Goal: Information Seeking & Learning: Learn about a topic

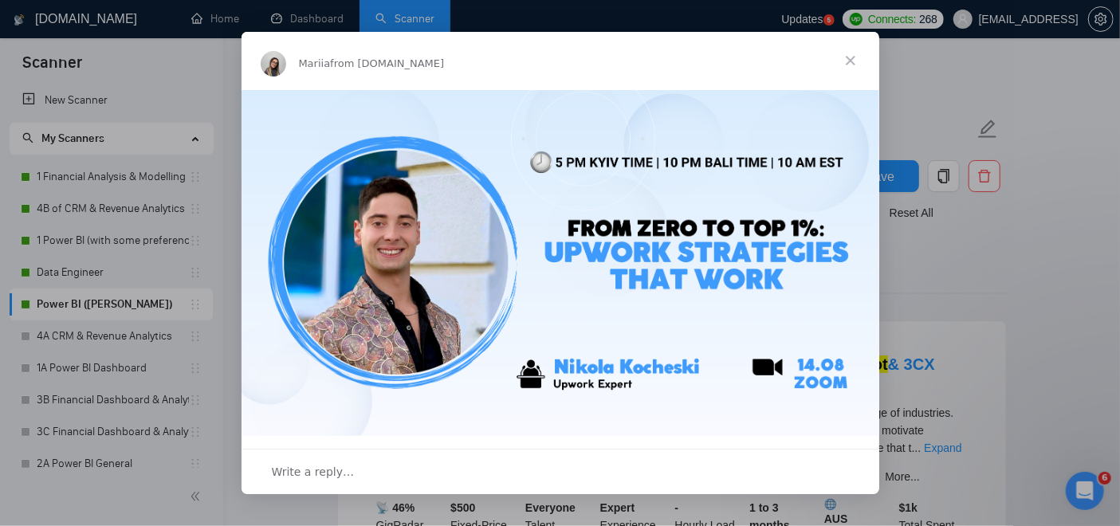
click at [859, 58] on span "Close" at bounding box center [850, 60] width 57 height 57
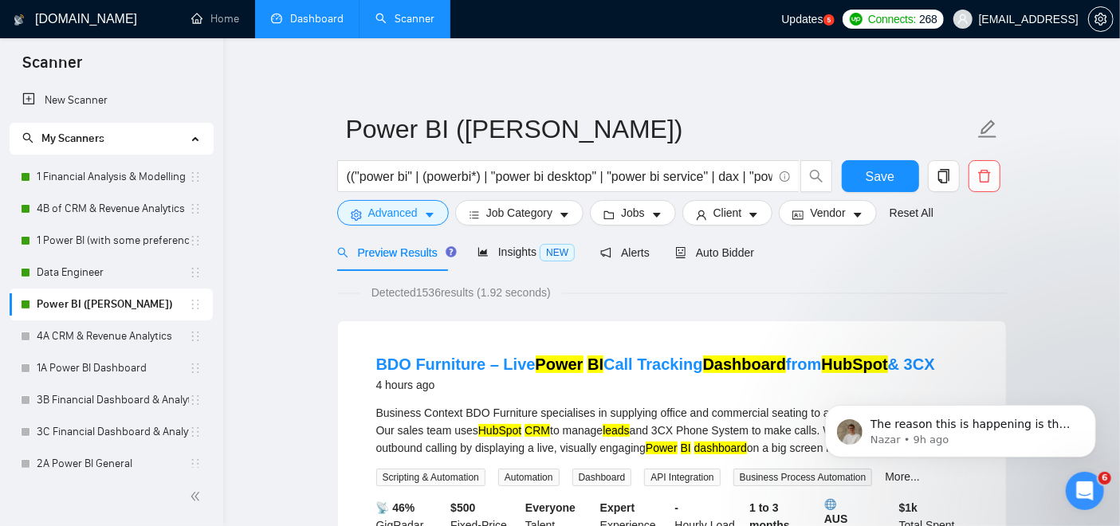
click at [305, 20] on link "Dashboard" at bounding box center [307, 19] width 73 height 14
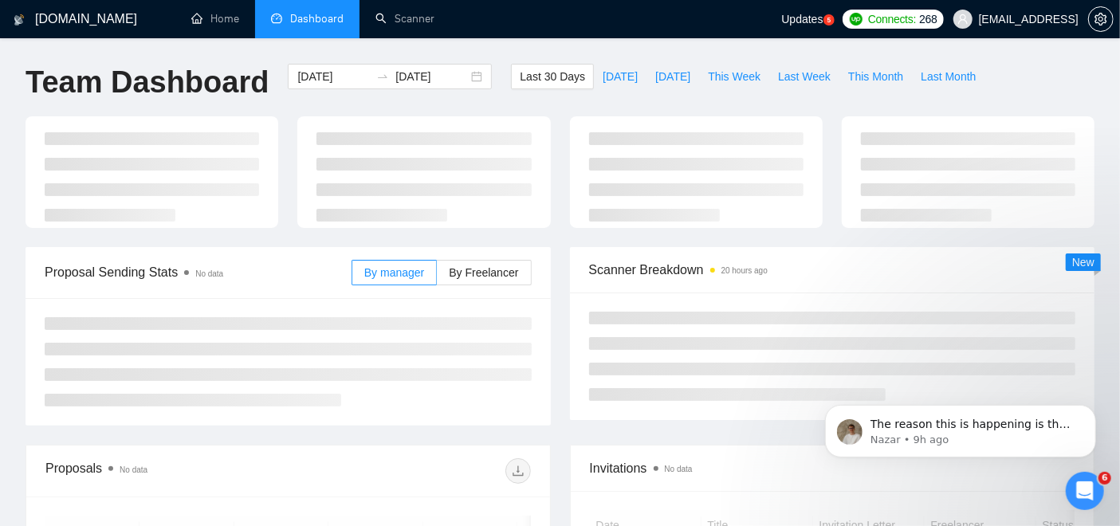
click at [1086, 488] on icon "Open Intercom Messenger" at bounding box center [1084, 490] width 11 height 13
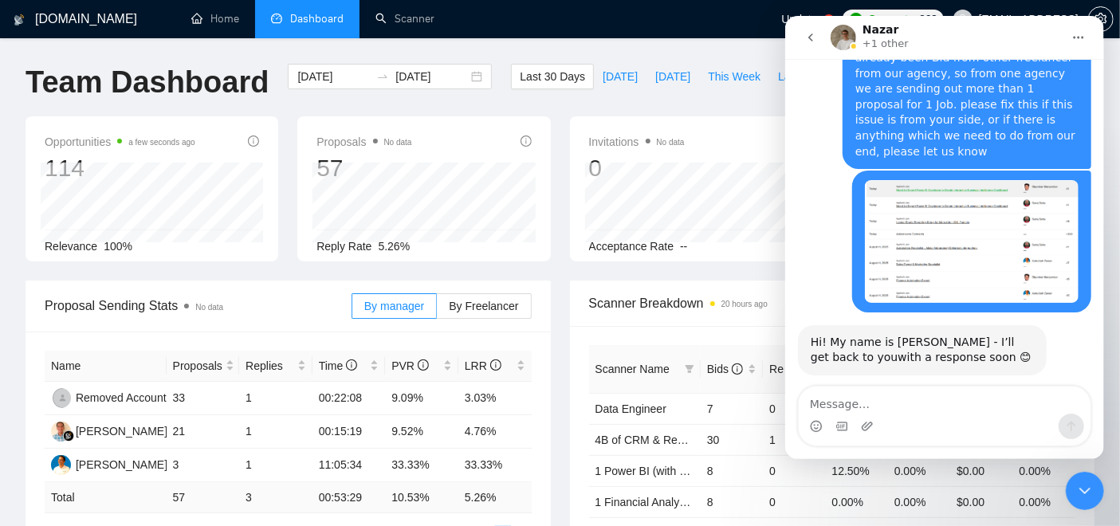
scroll to position [7840, 0]
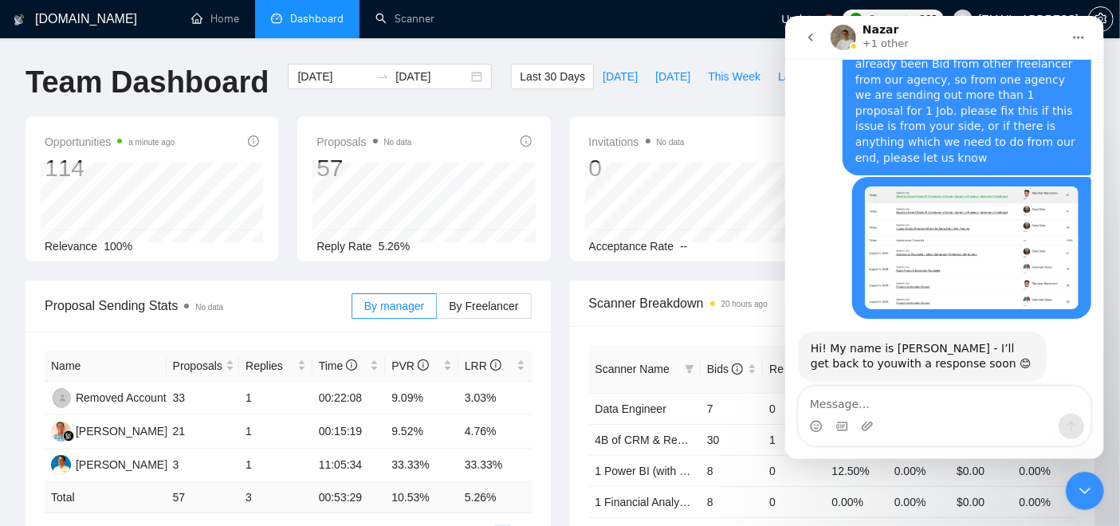
drag, startPoint x: 962, startPoint y: 307, endPoint x: 983, endPoint y: 331, distance: 31.7
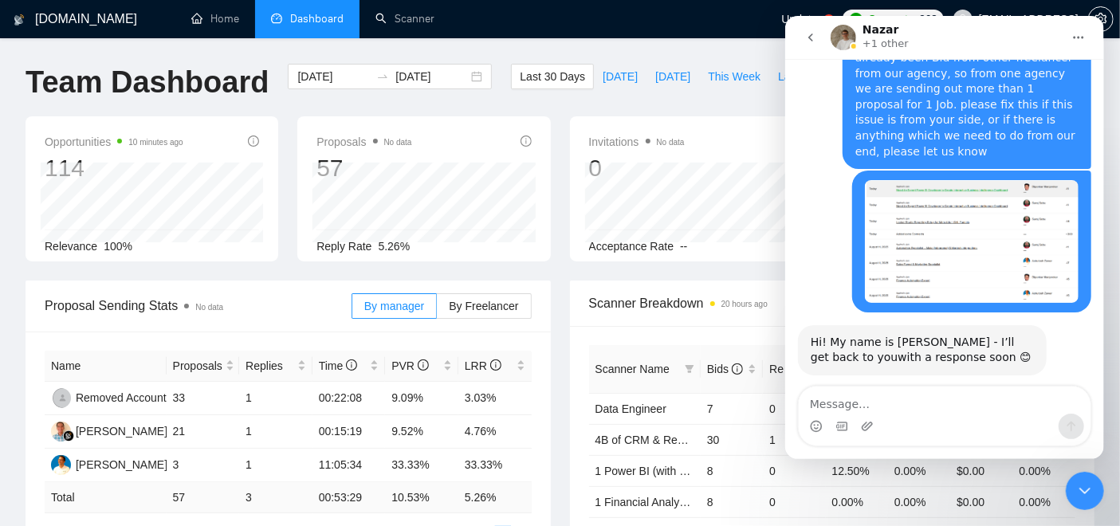
drag, startPoint x: 839, startPoint y: 285, endPoint x: 915, endPoint y: 327, distance: 86.4
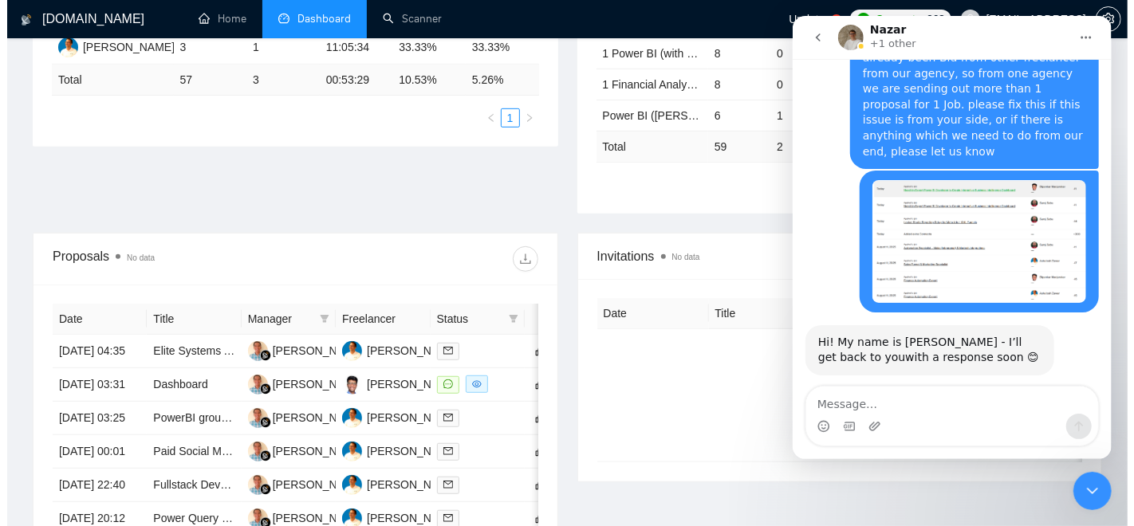
scroll to position [443, 0]
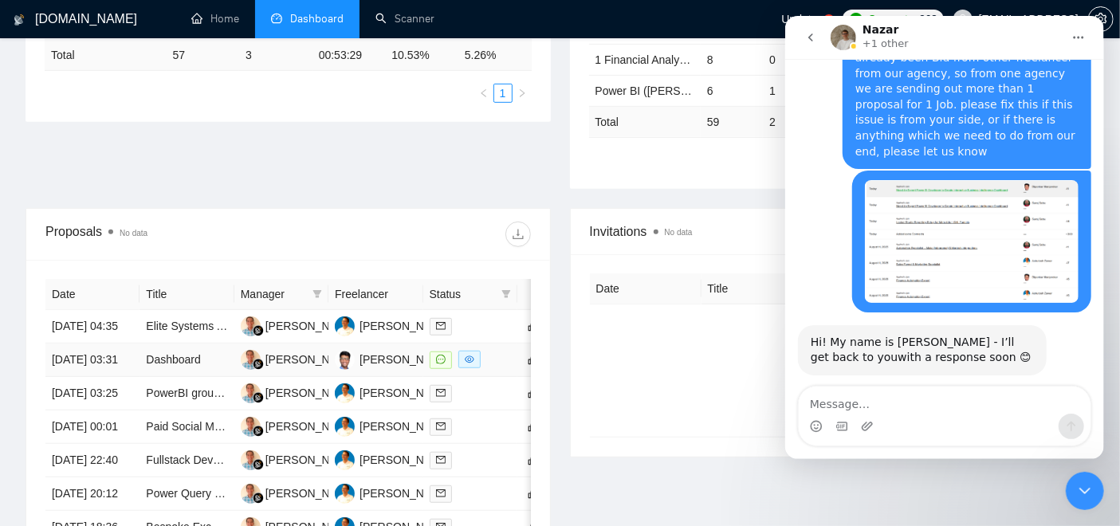
click at [185, 366] on td "Dashboard" at bounding box center [187, 360] width 94 height 33
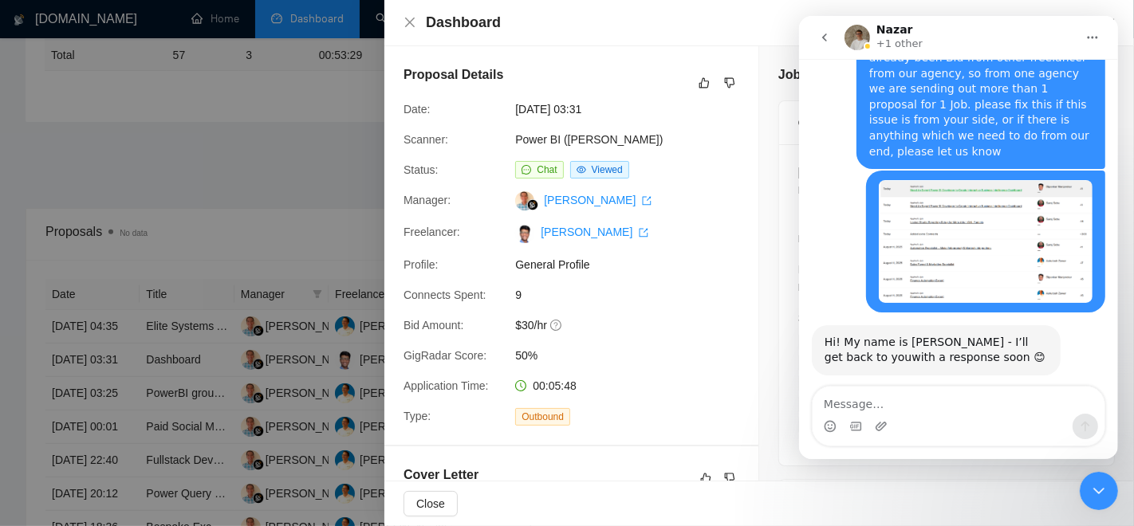
click at [1104, 500] on div "Close Intercom Messenger" at bounding box center [1098, 490] width 38 height 38
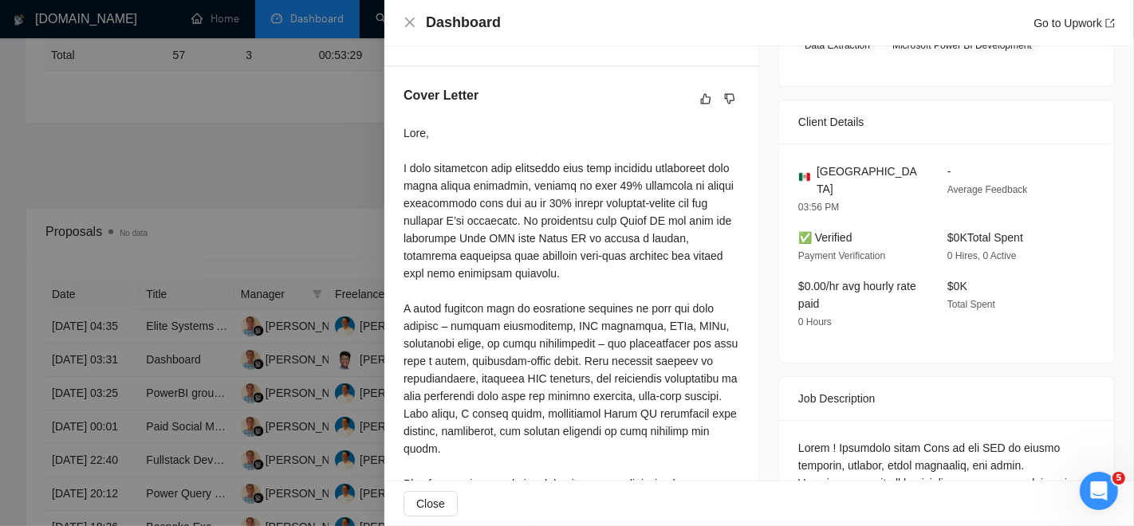
scroll to position [389, 0]
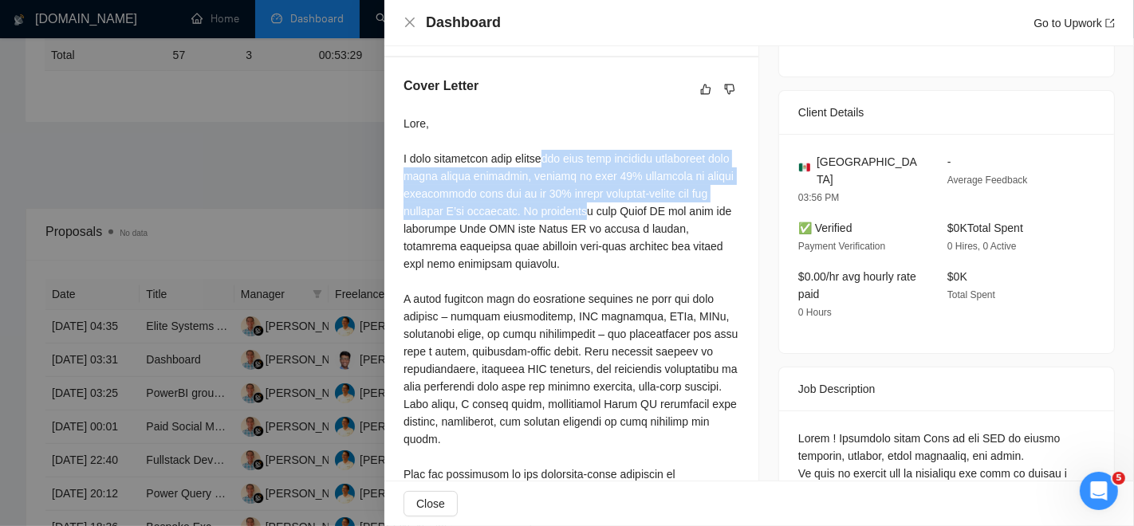
drag, startPoint x: 542, startPoint y: 150, endPoint x: 587, endPoint y: 215, distance: 79.2
click at [587, 215] on div at bounding box center [571, 369] width 336 height 509
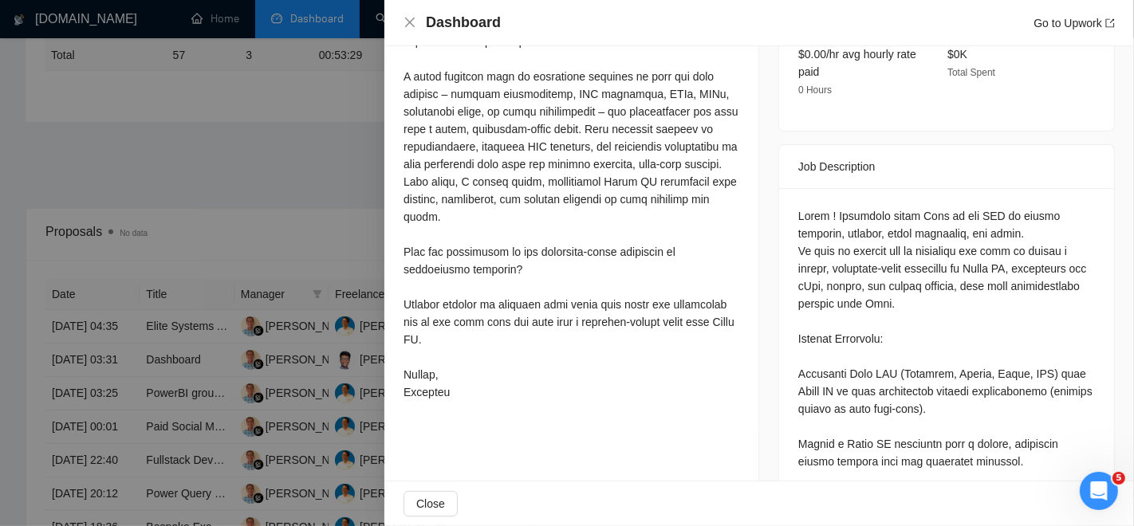
scroll to position [673, 0]
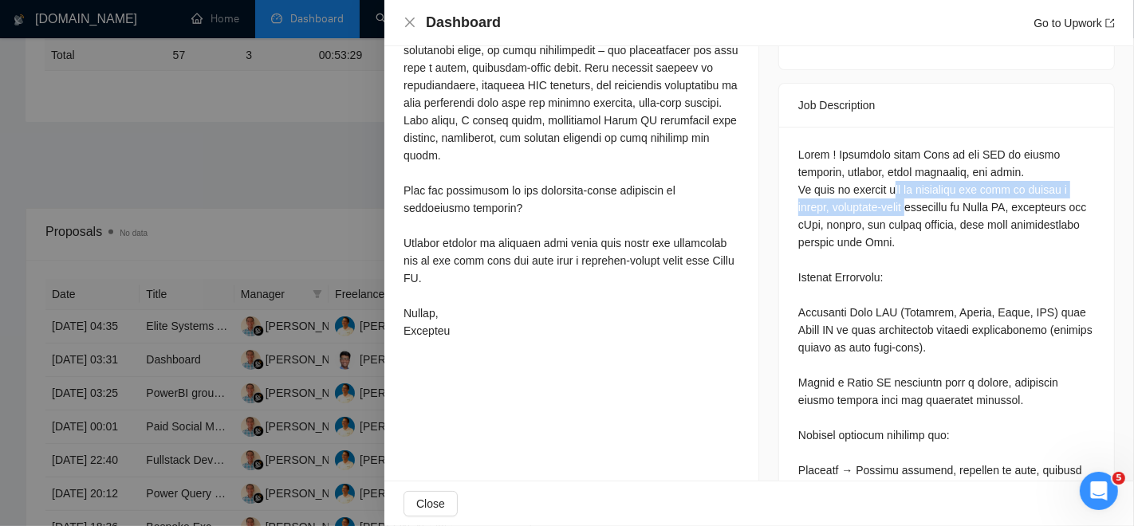
drag, startPoint x: 903, startPoint y: 160, endPoint x: 912, endPoint y: 192, distance: 33.1
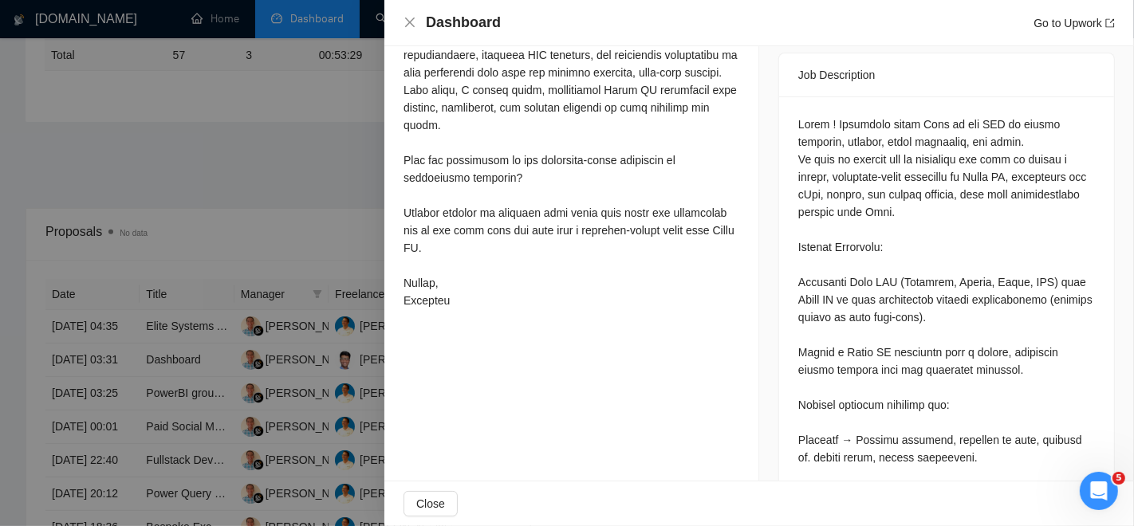
scroll to position [719, 0]
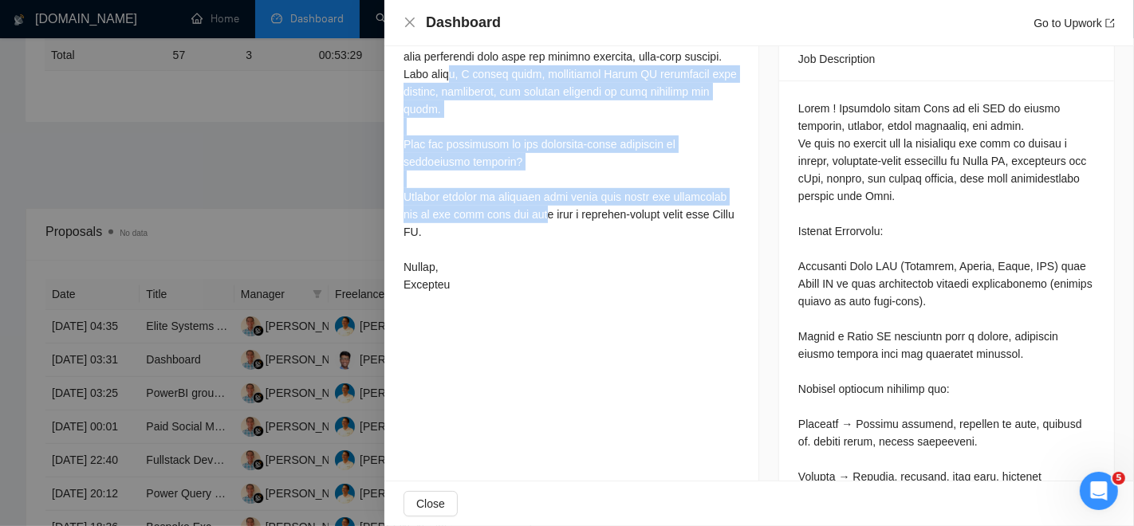
drag, startPoint x: 549, startPoint y: 210, endPoint x: 493, endPoint y: 72, distance: 149.8
click at [493, 72] on div at bounding box center [571, 39] width 336 height 509
click at [503, 101] on div at bounding box center [571, 39] width 336 height 509
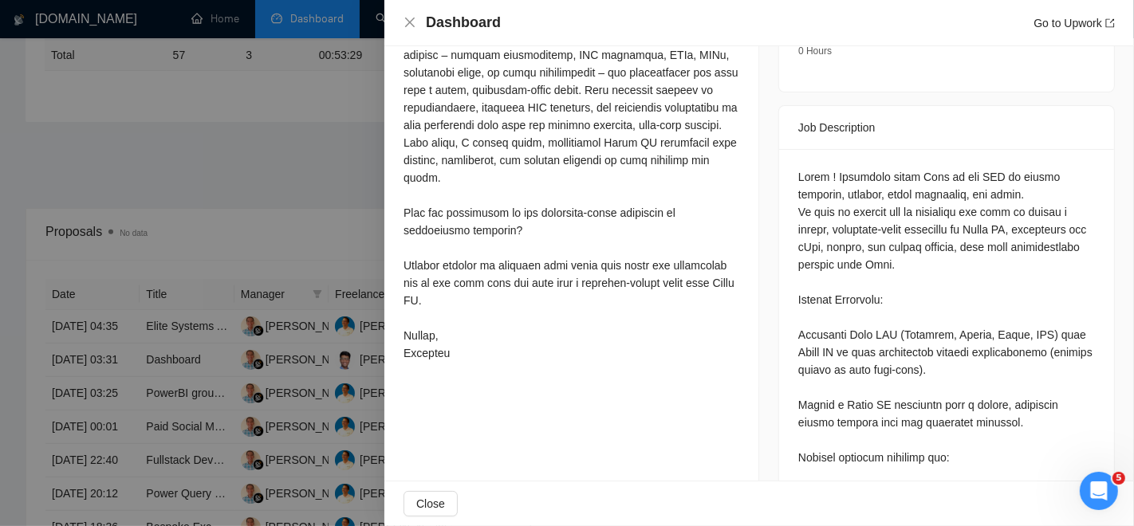
scroll to position [648, 0]
click at [706, 270] on div at bounding box center [571, 110] width 336 height 509
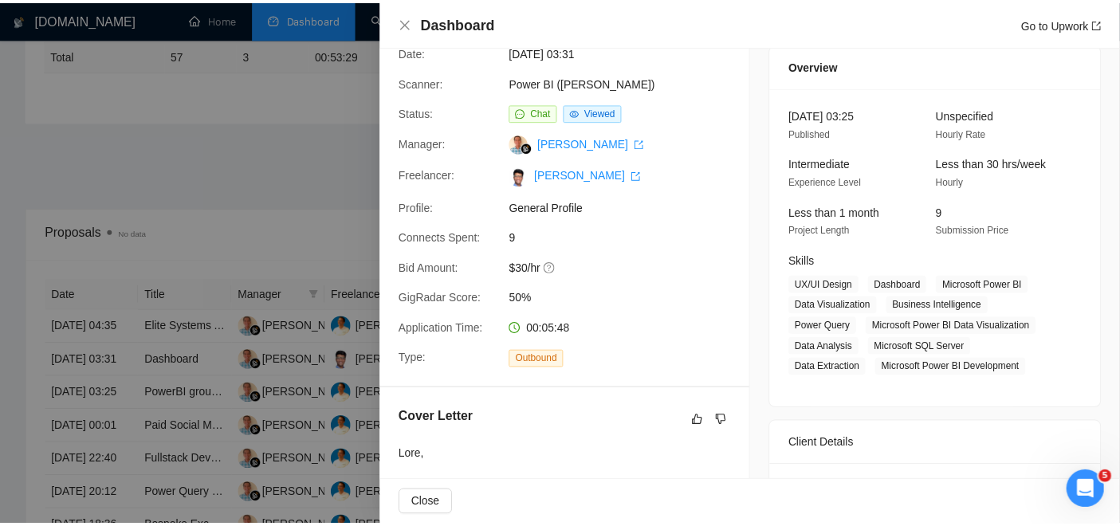
scroll to position [70, 0]
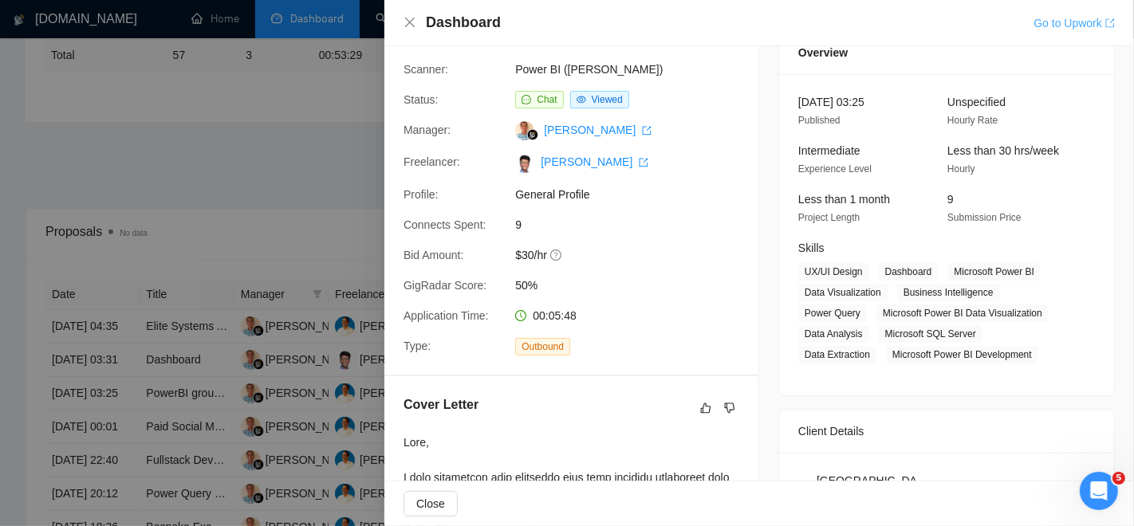
click at [1099, 19] on link "Go to Upwork" at bounding box center [1073, 23] width 81 height 13
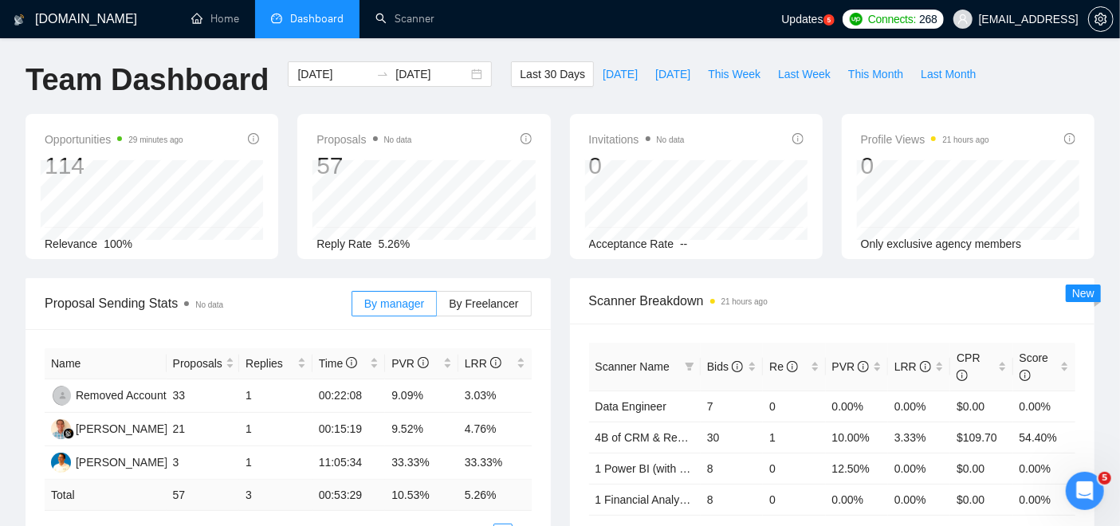
scroll to position [0, 0]
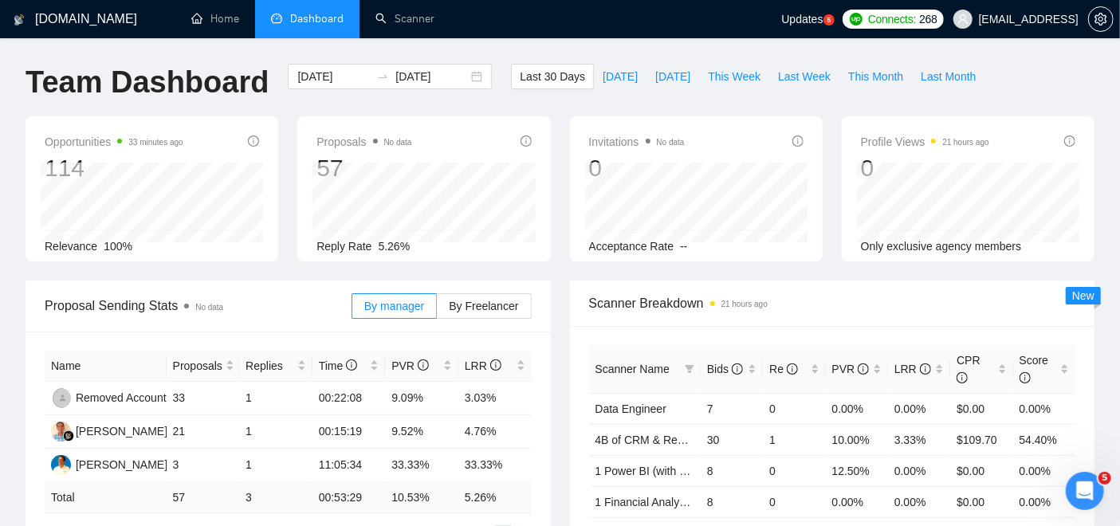
click at [1098, 484] on div "Open Intercom Messenger" at bounding box center [1084, 490] width 53 height 53
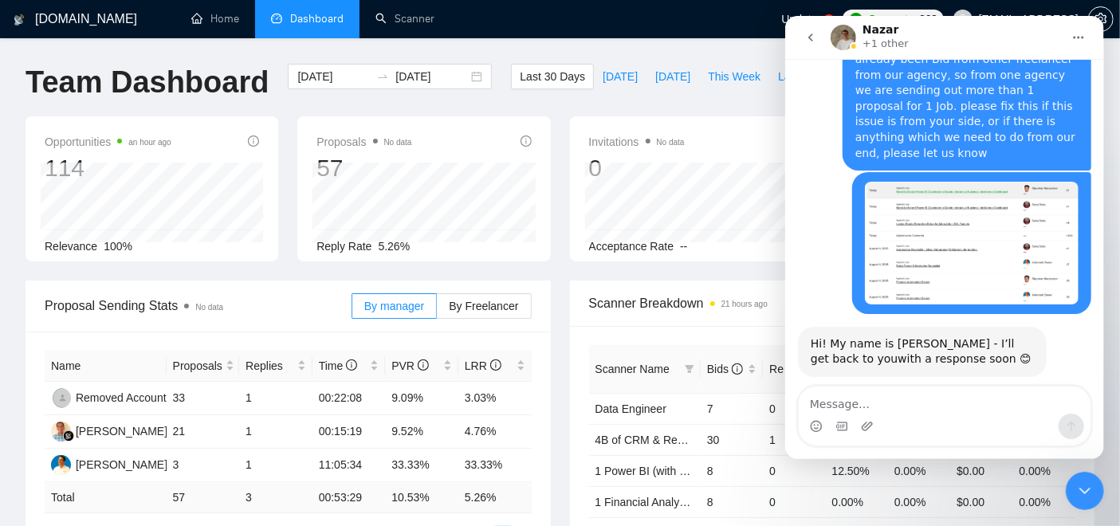
drag, startPoint x: 921, startPoint y: 294, endPoint x: 934, endPoint y: 303, distance: 16.1
click at [1081, 489] on icon "Close Intercom Messenger" at bounding box center [1084, 490] width 11 height 6
